Goal: Task Accomplishment & Management: Use online tool/utility

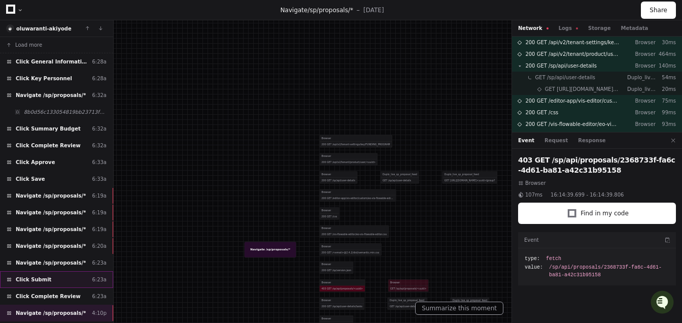
click at [37, 271] on div "Click Submit 6:23a" at bounding box center [56, 279] width 113 height 17
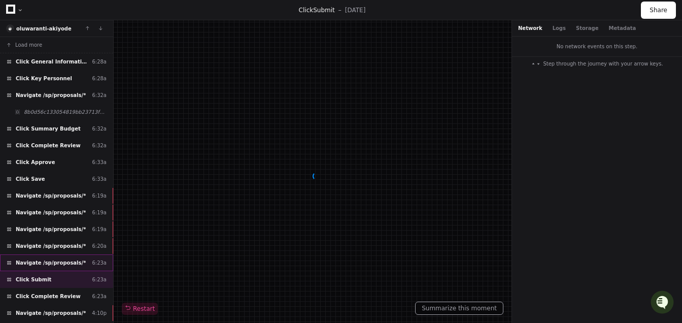
click at [40, 260] on span "Navigate /sp/proposals/*" at bounding box center [51, 263] width 70 height 8
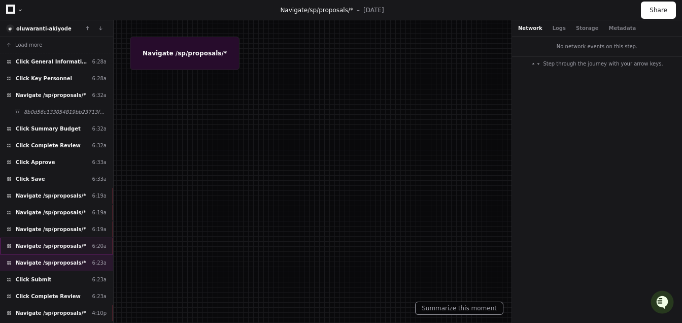
click at [17, 238] on div "Navigate /sp/proposals/* 6:20a" at bounding box center [56, 246] width 113 height 17
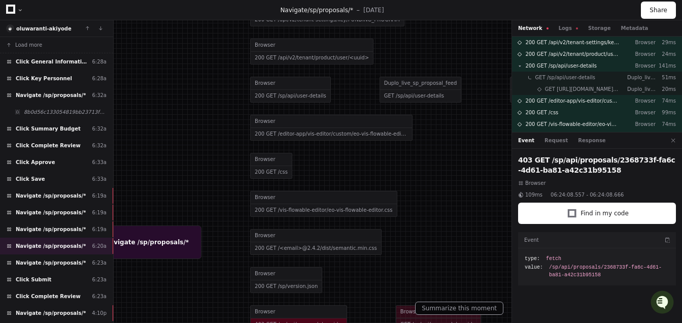
drag, startPoint x: 389, startPoint y: 201, endPoint x: 351, endPoint y: 159, distance: 56.4
click at [351, 159] on div at bounding box center [303, 119] width 682 height 323
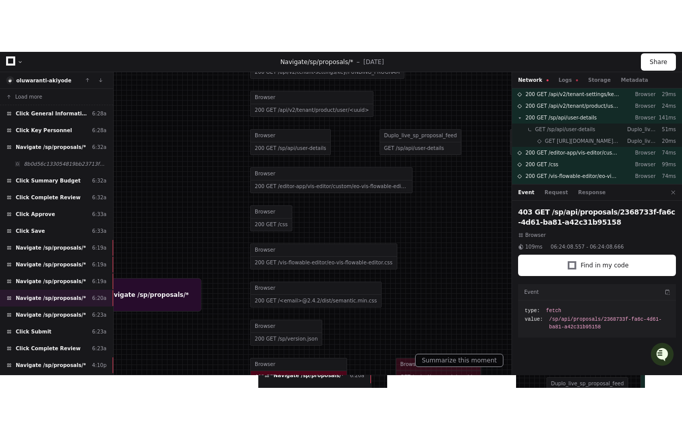
scroll to position [6, 0]
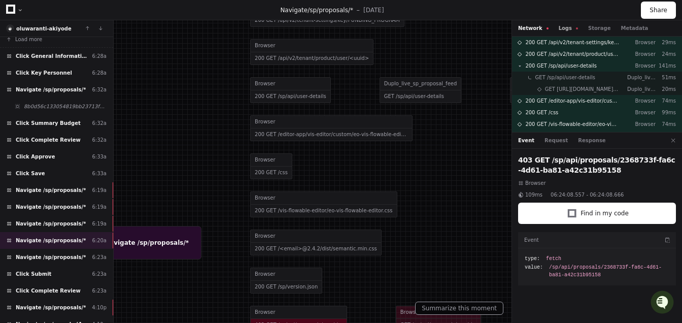
click at [566, 27] on button "Logs" at bounding box center [568, 28] width 19 height 8
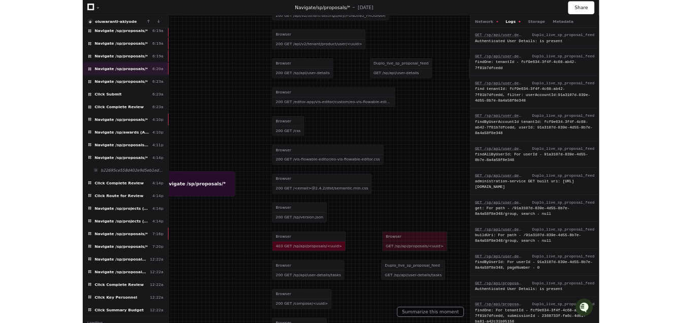
scroll to position [154, 0]
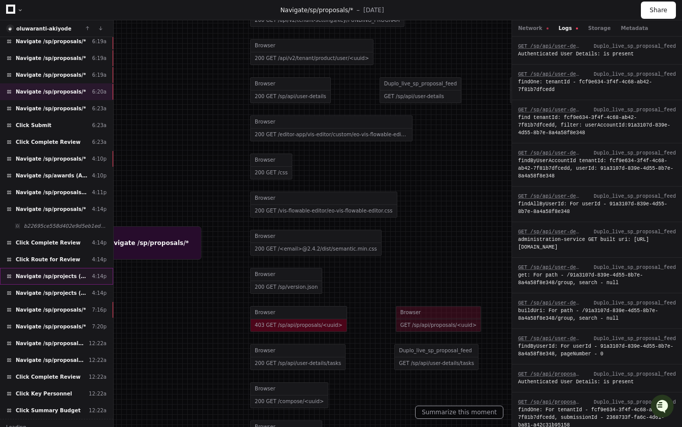
click at [47, 273] on span "Navigate /sp/projects (Projects)" at bounding box center [52, 276] width 72 height 8
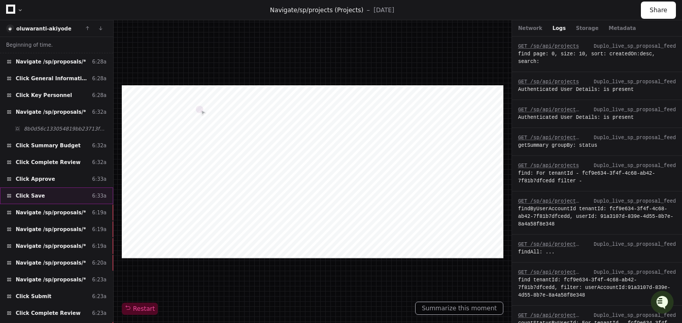
click at [85, 193] on div "Click Save 6:33a" at bounding box center [56, 195] width 113 height 17
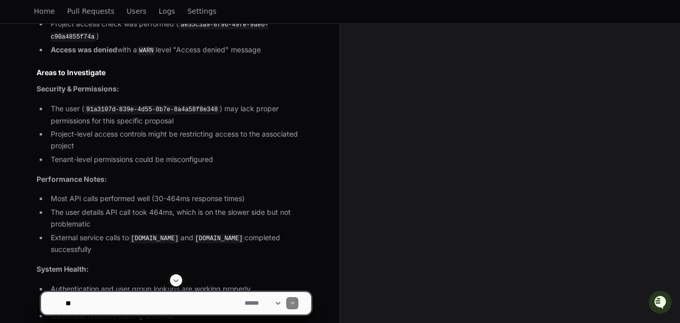
scroll to position [526, 0]
